Goal: Find contact information: Find contact information

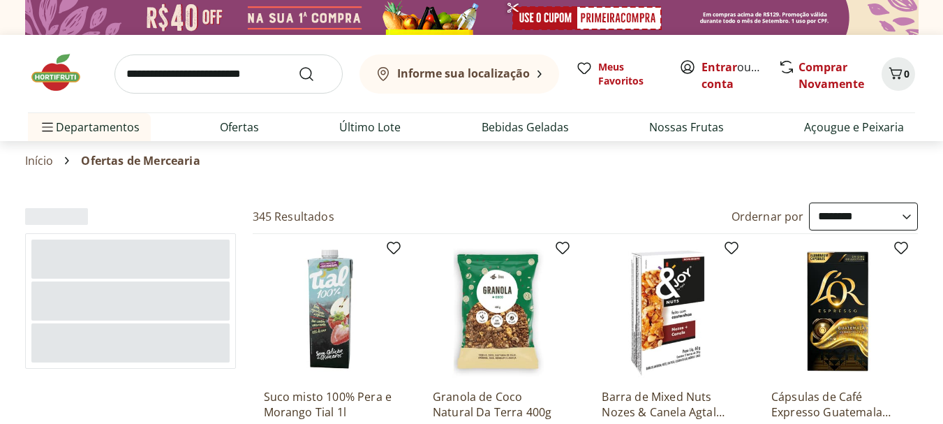
select select "**********"
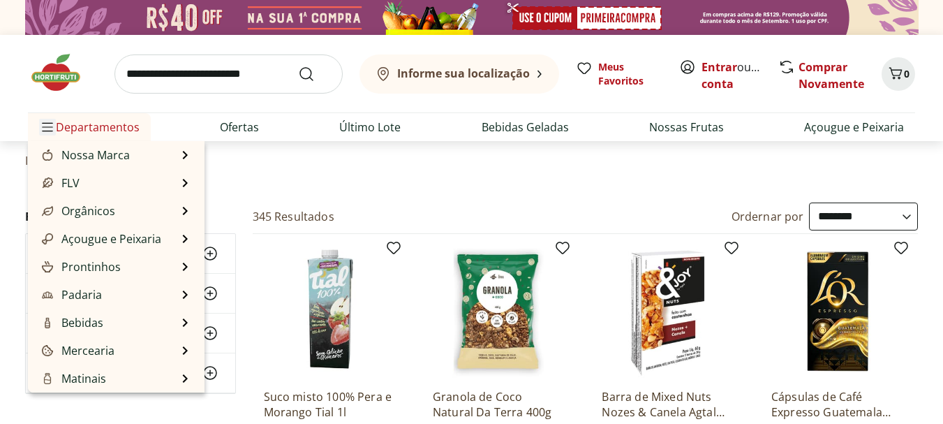
click at [50, 124] on icon "Menu" at bounding box center [47, 126] width 11 height 11
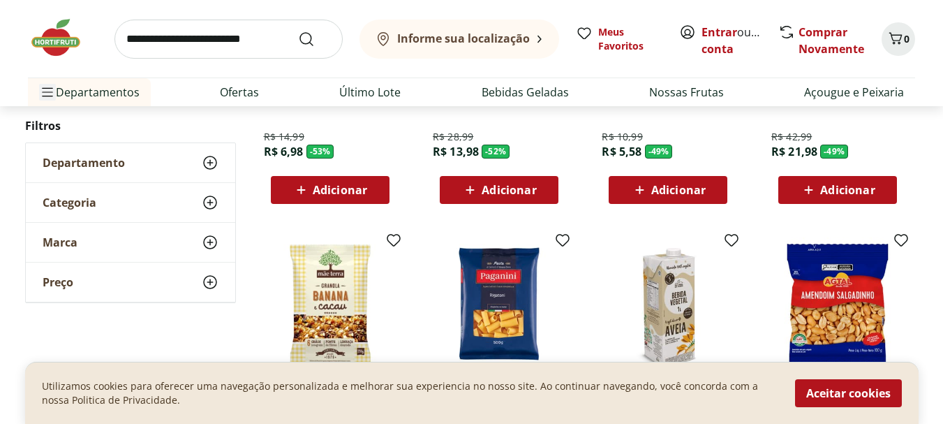
scroll to position [771, 0]
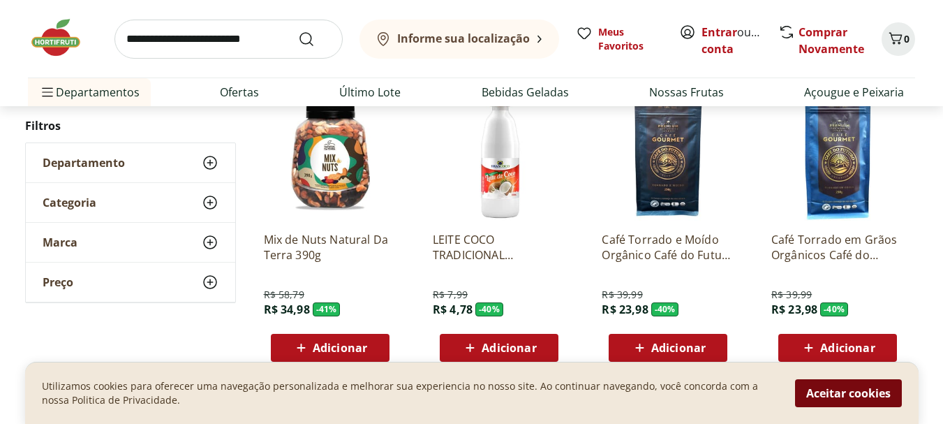
click at [824, 391] on button "Aceitar cookies" at bounding box center [848, 393] width 107 height 28
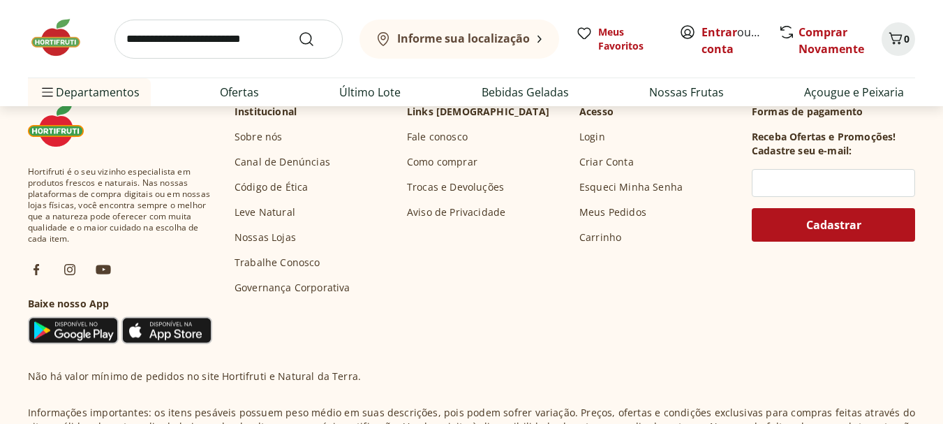
scroll to position [1130, 0]
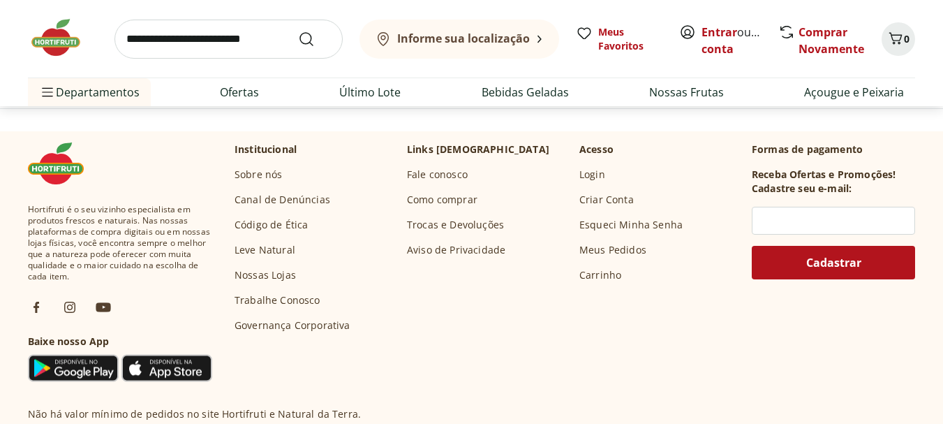
click at [446, 172] on link "Fale conosco" at bounding box center [437, 174] width 61 height 14
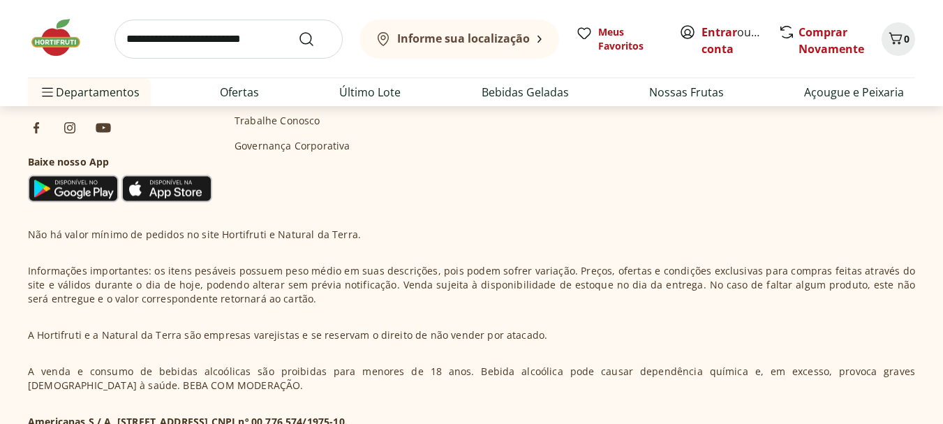
scroll to position [1376, 0]
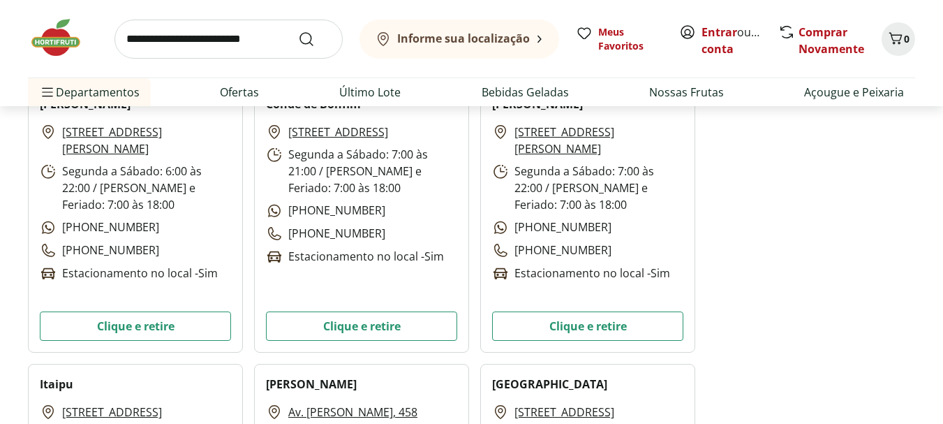
scroll to position [3723, 0]
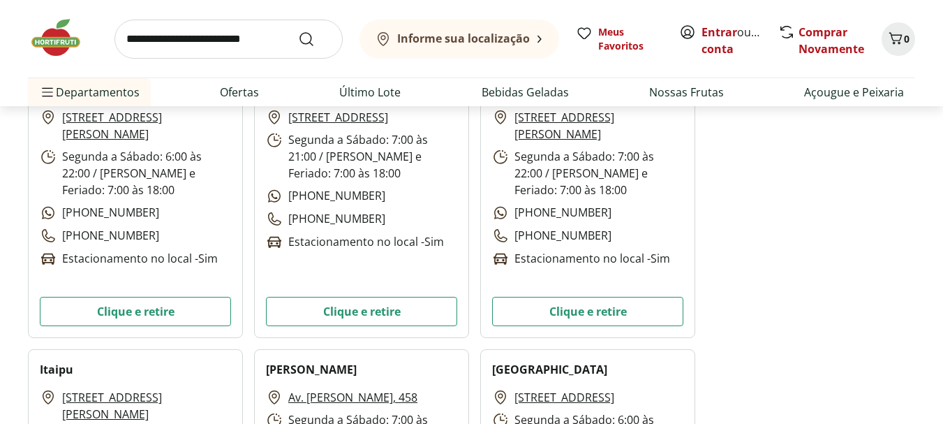
click at [171, 119] on link "[STREET_ADDRESS][PERSON_NAME]" at bounding box center [146, 125] width 169 height 33
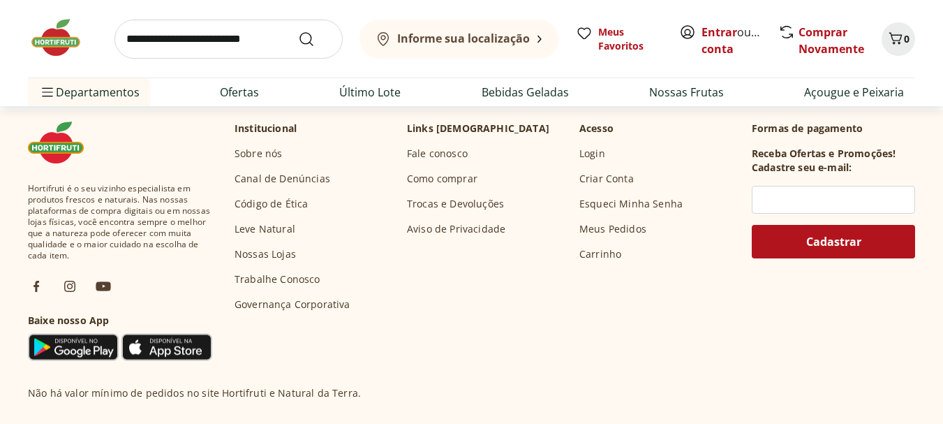
scroll to position [5914, 0]
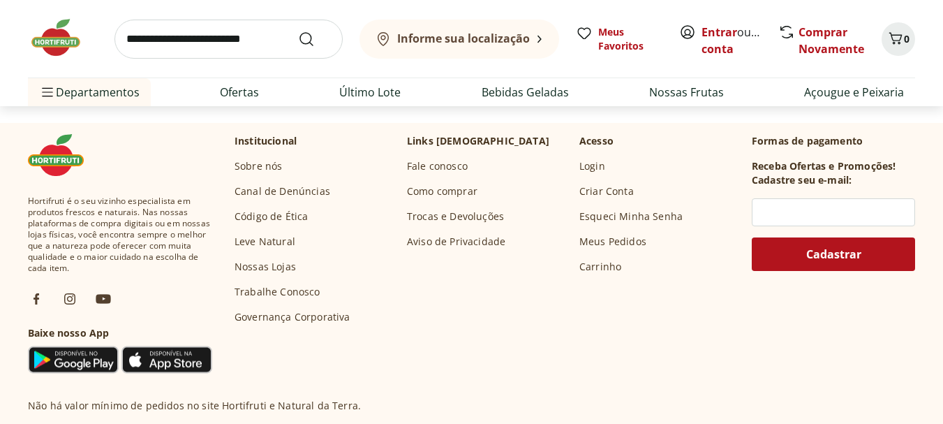
click at [440, 167] on link "Fale conosco" at bounding box center [437, 166] width 61 height 14
